Goal: Task Accomplishment & Management: Use online tool/utility

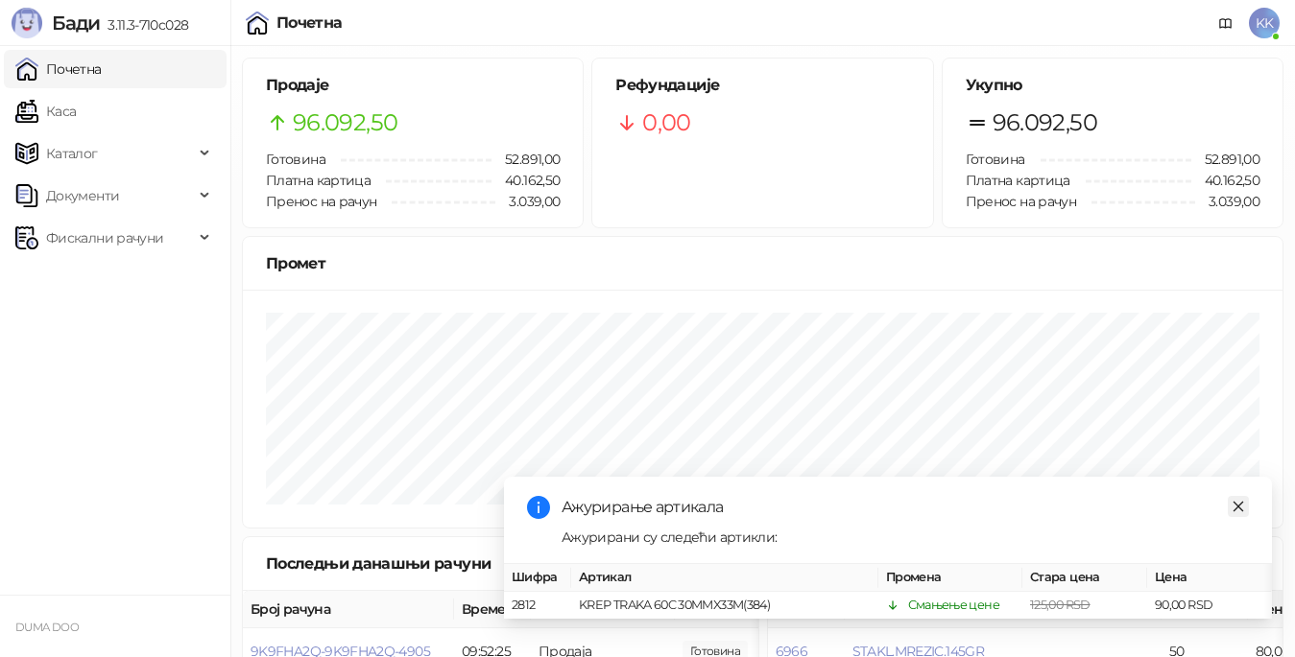
click at [1237, 500] on icon "close" at bounding box center [1237, 506] width 13 height 13
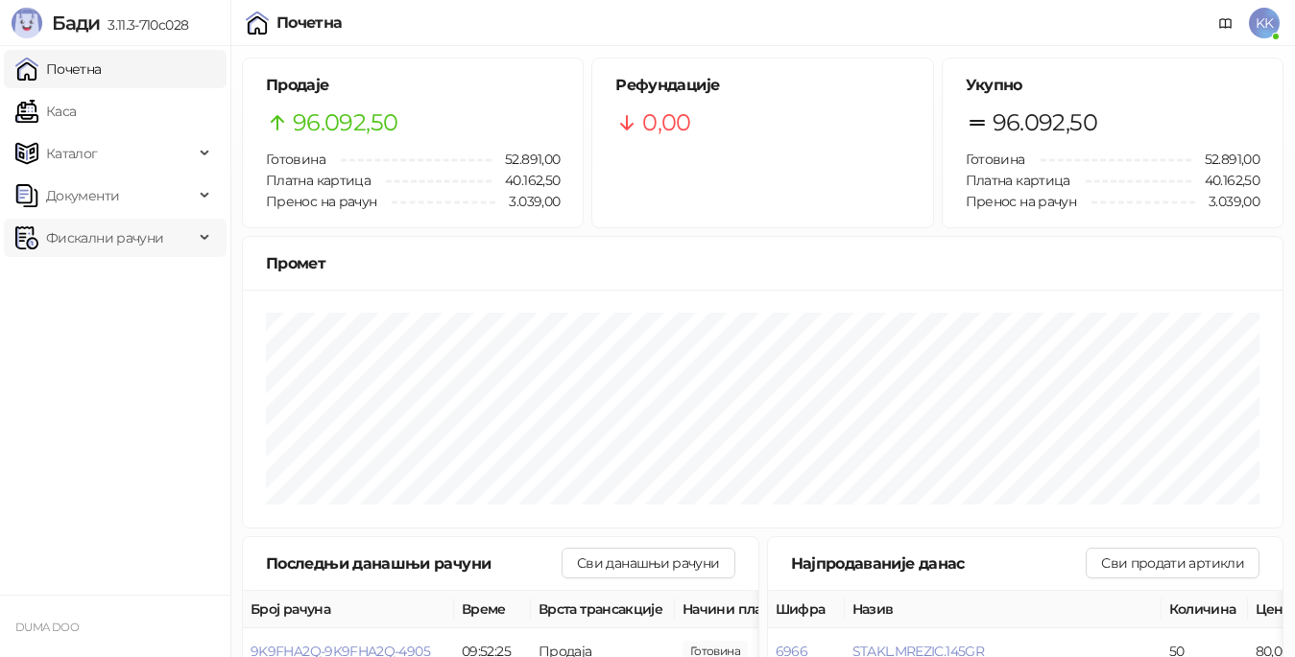
click at [140, 243] on span "Фискални рачуни" at bounding box center [104, 238] width 117 height 38
click at [125, 320] on link "По данима" at bounding box center [74, 322] width 102 height 38
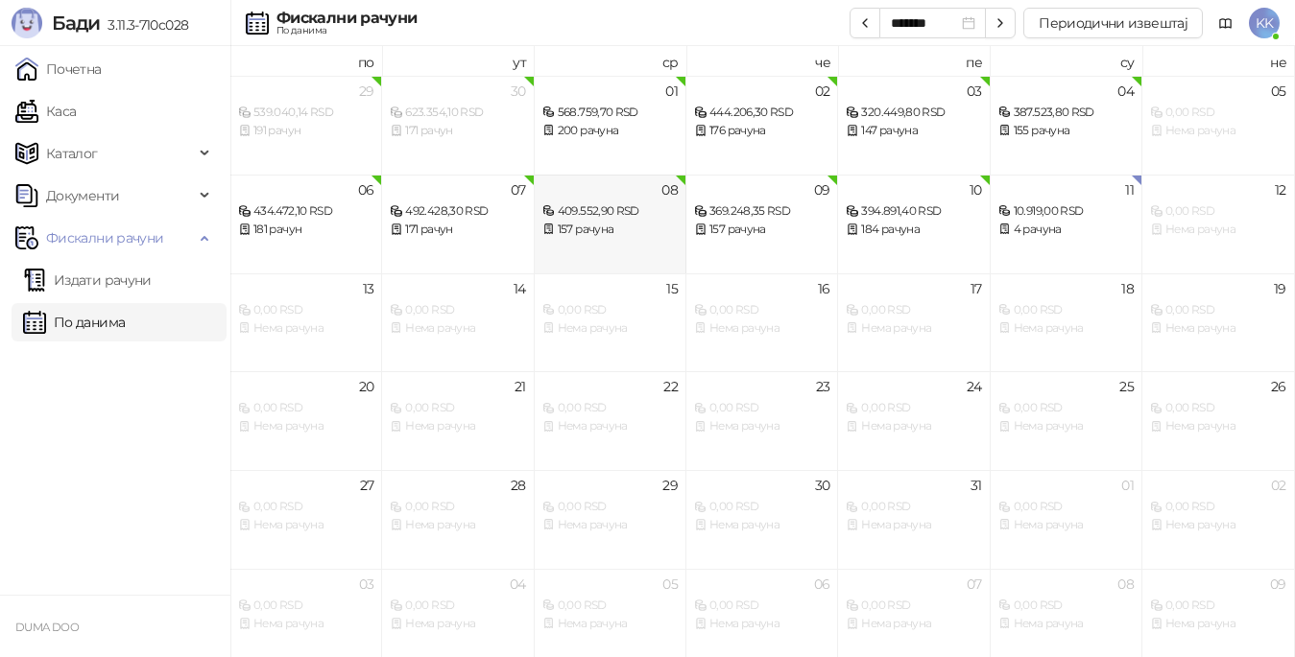
click at [608, 215] on div "409.552,90 RSD" at bounding box center [609, 212] width 135 height 18
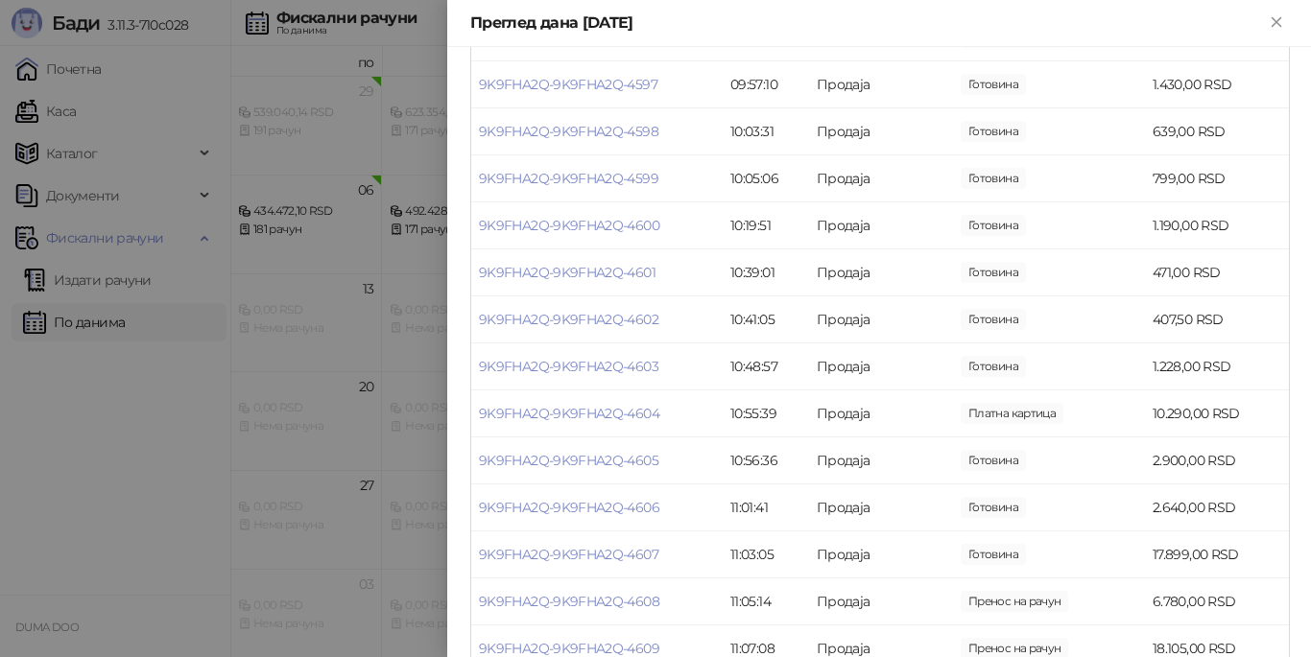
scroll to position [2495, 0]
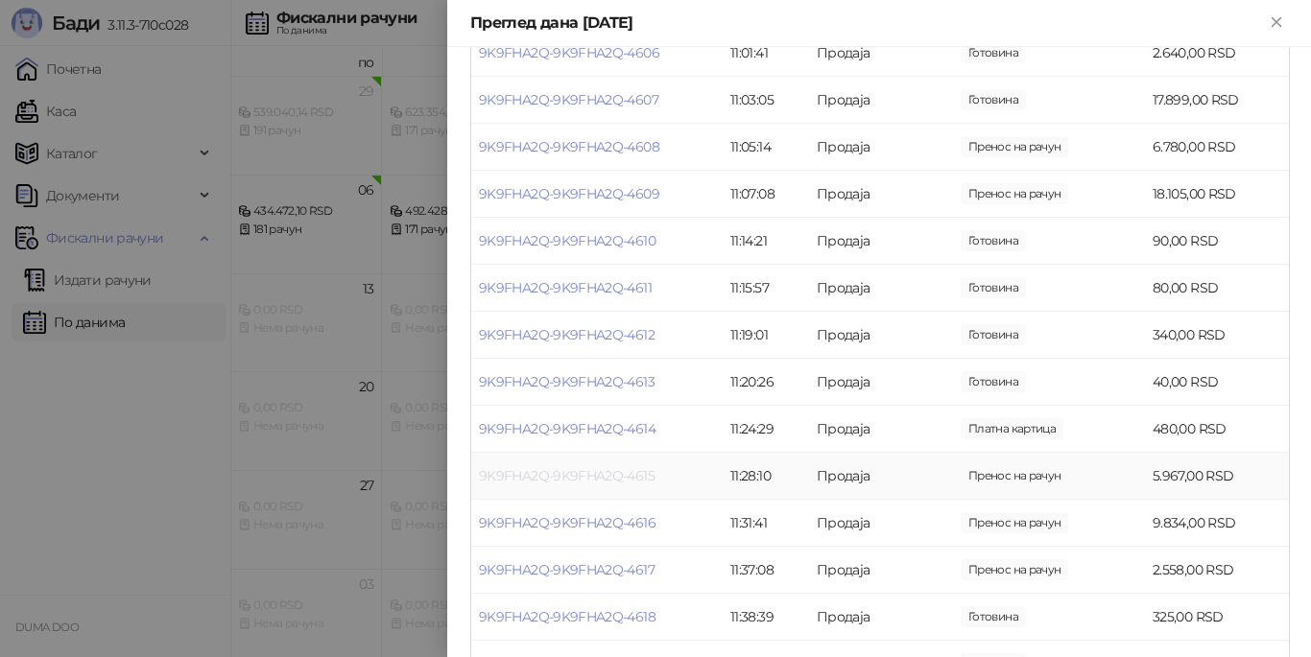
click at [577, 467] on link "9K9FHA2Q-9K9FHA2Q-4615" at bounding box center [567, 475] width 176 height 17
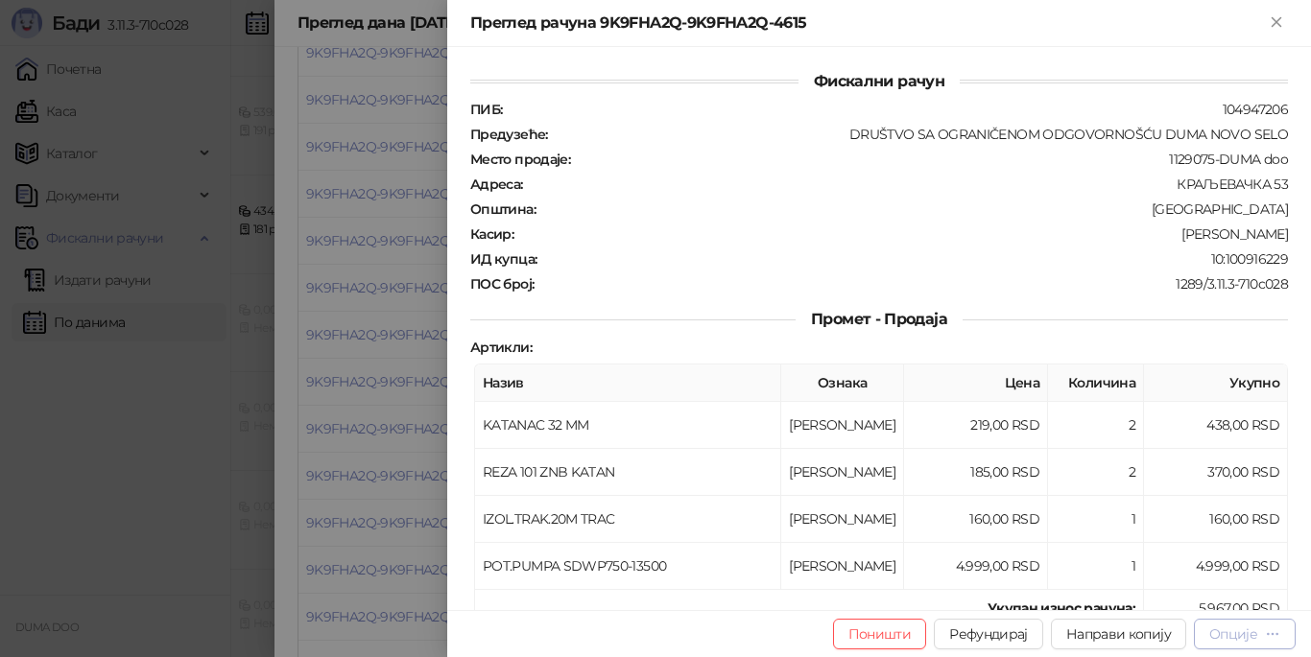
click at [1231, 630] on div "Опције" at bounding box center [1233, 634] width 48 height 17
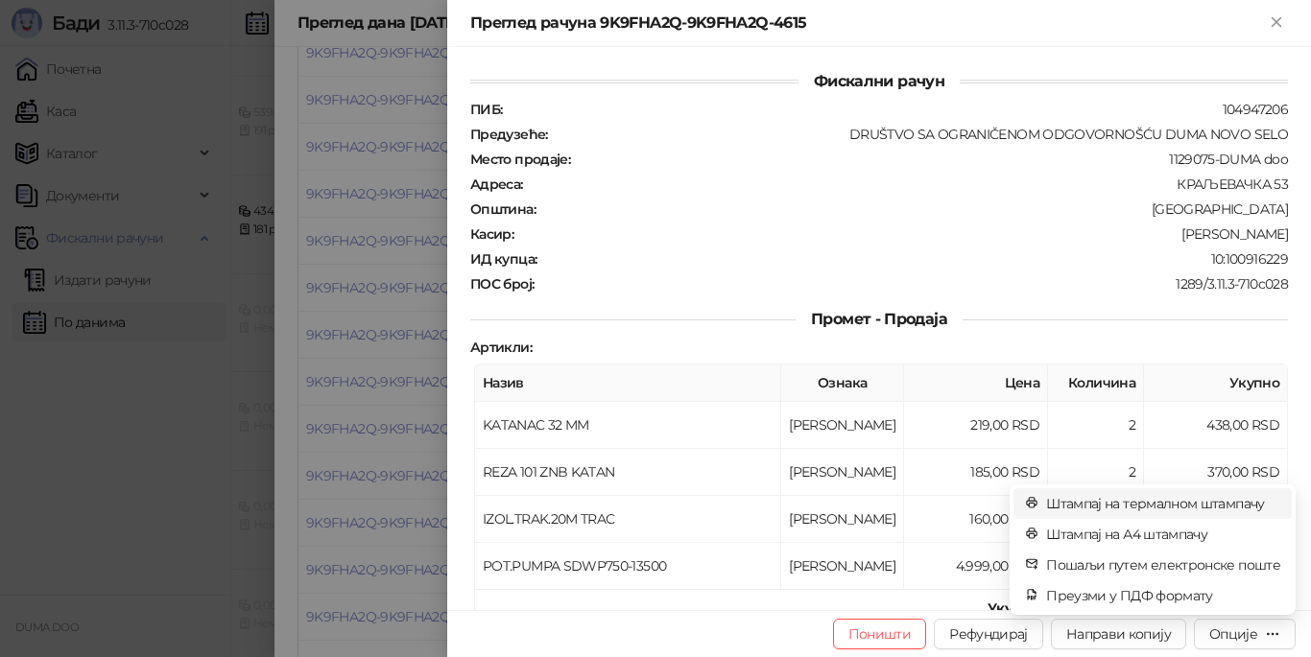
click at [1115, 498] on span "Штампај на термалном штампачу" at bounding box center [1163, 503] width 234 height 21
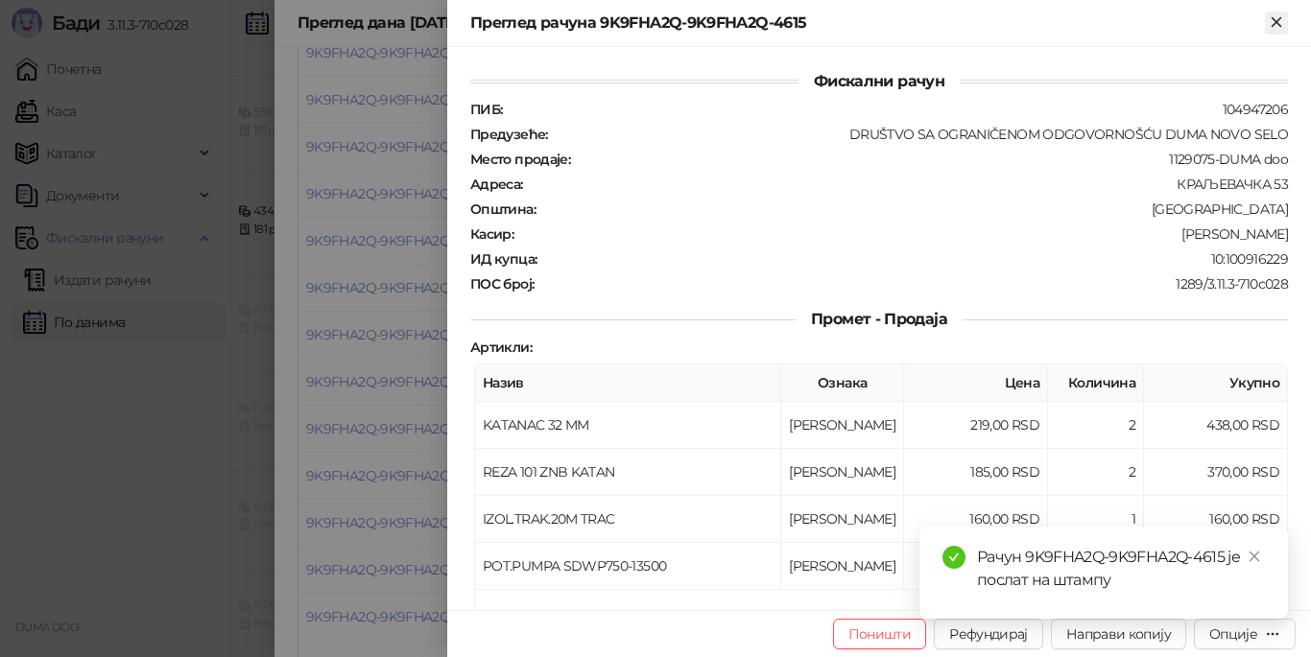
click at [1275, 22] on icon "Close" at bounding box center [1276, 21] width 17 height 17
